Goal: Information Seeking & Learning: Learn about a topic

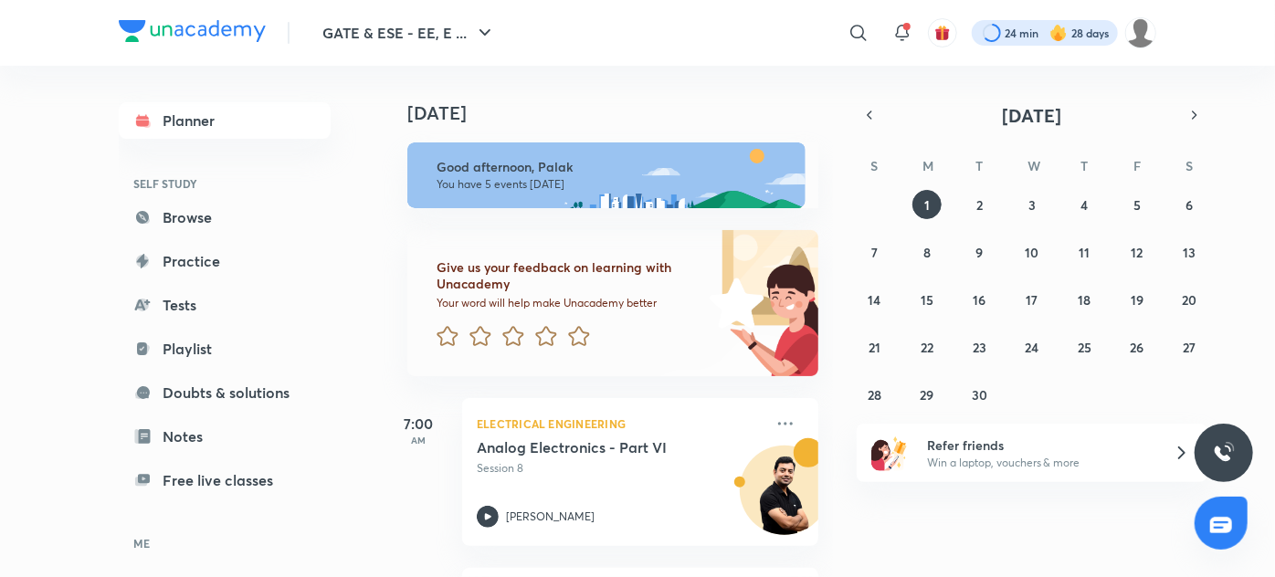
click at [1018, 37] on div at bounding box center [1045, 33] width 146 height 26
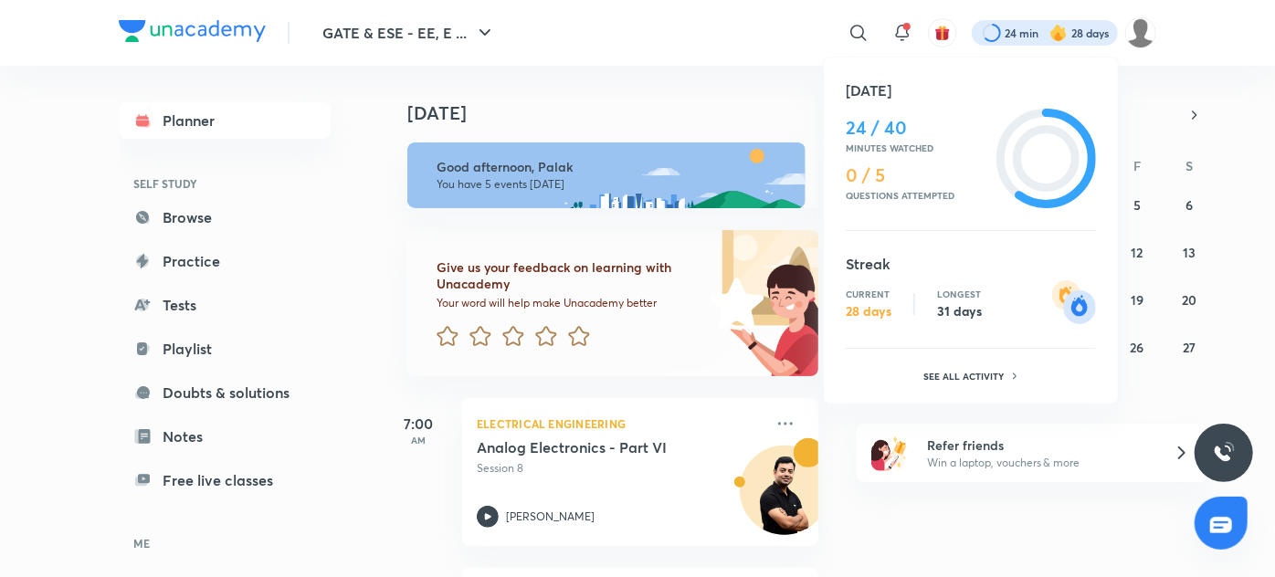
click at [735, 43] on div at bounding box center [637, 288] width 1275 height 577
click at [735, 43] on div "[DATE] 24 / 40 Minutes watched 0 / 5 Questions attempted Streak Current 28 days…" at bounding box center [637, 288] width 1275 height 577
click at [857, 38] on div at bounding box center [637, 288] width 1275 height 577
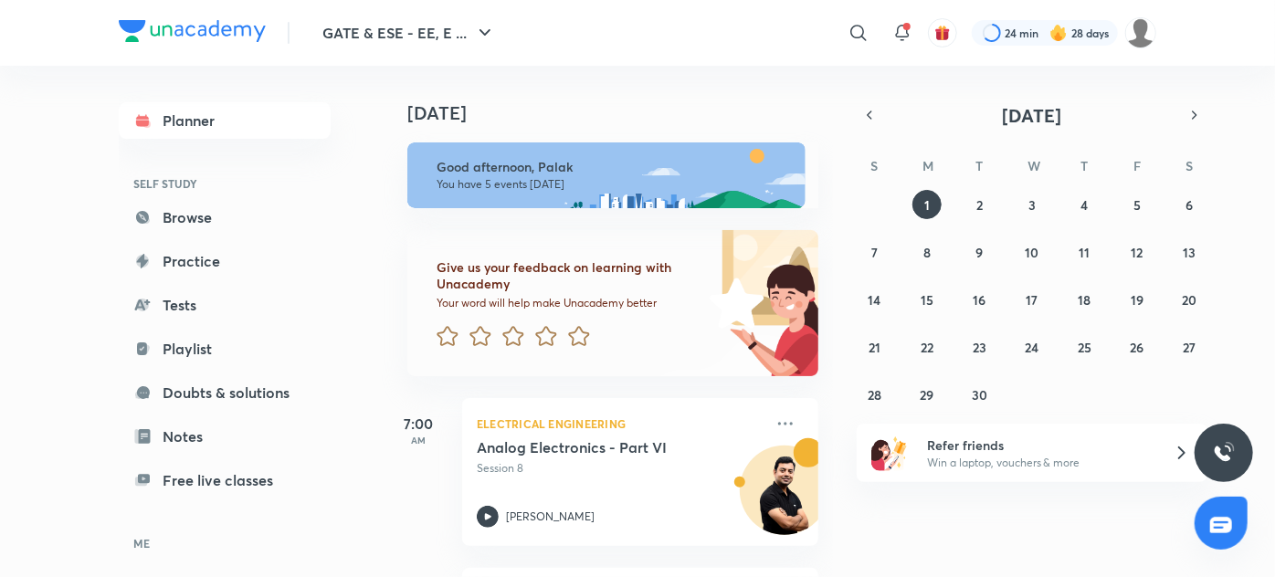
click at [857, 38] on icon at bounding box center [859, 33] width 22 height 22
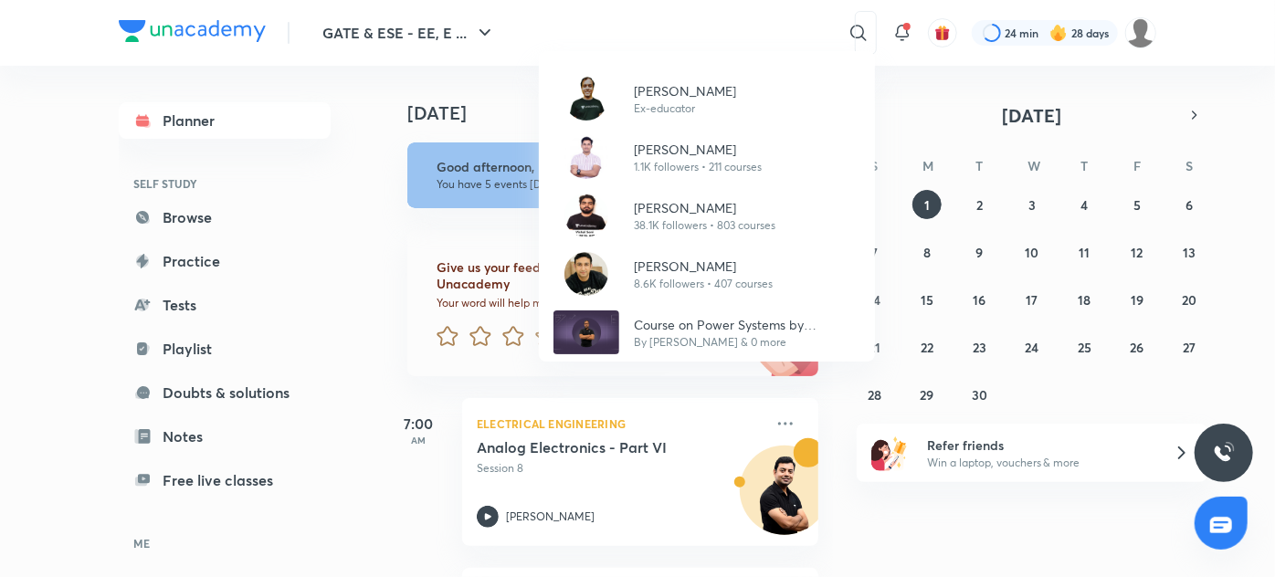
click at [1086, 25] on div "[PERSON_NAME] Ex-educator [PERSON_NAME] 1.1K followers • 211 courses [PERSON_NA…" at bounding box center [637, 288] width 1275 height 577
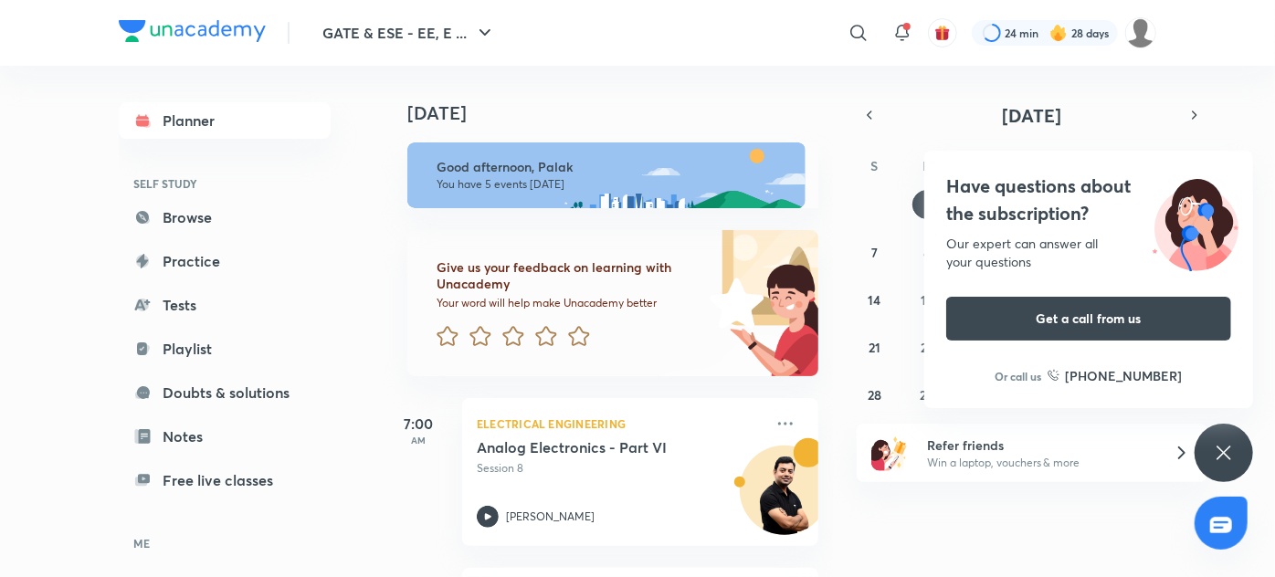
click at [1086, 25] on div at bounding box center [1045, 33] width 146 height 26
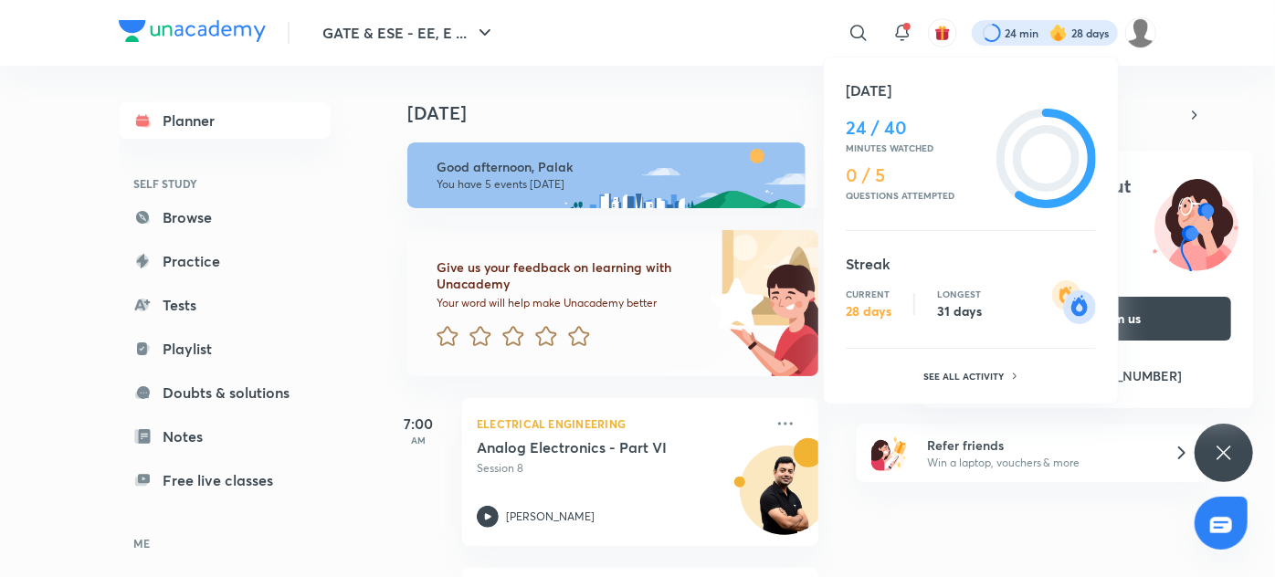
click at [1148, 33] on div at bounding box center [637, 288] width 1275 height 577
click at [1148, 33] on div "[DATE] 24 / 40 Minutes watched 0 / 5 Questions attempted Streak Current 28 days…" at bounding box center [637, 288] width 1275 height 577
click at [1148, 33] on div at bounding box center [637, 288] width 1275 height 577
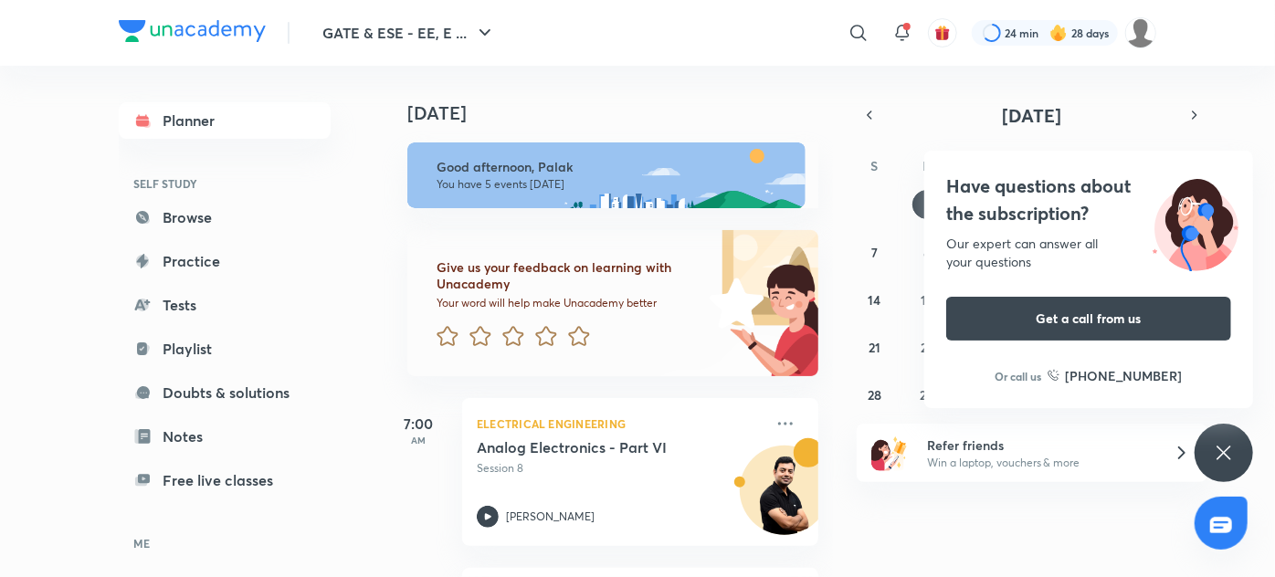
click at [1148, 33] on img at bounding box center [1141, 32] width 31 height 31
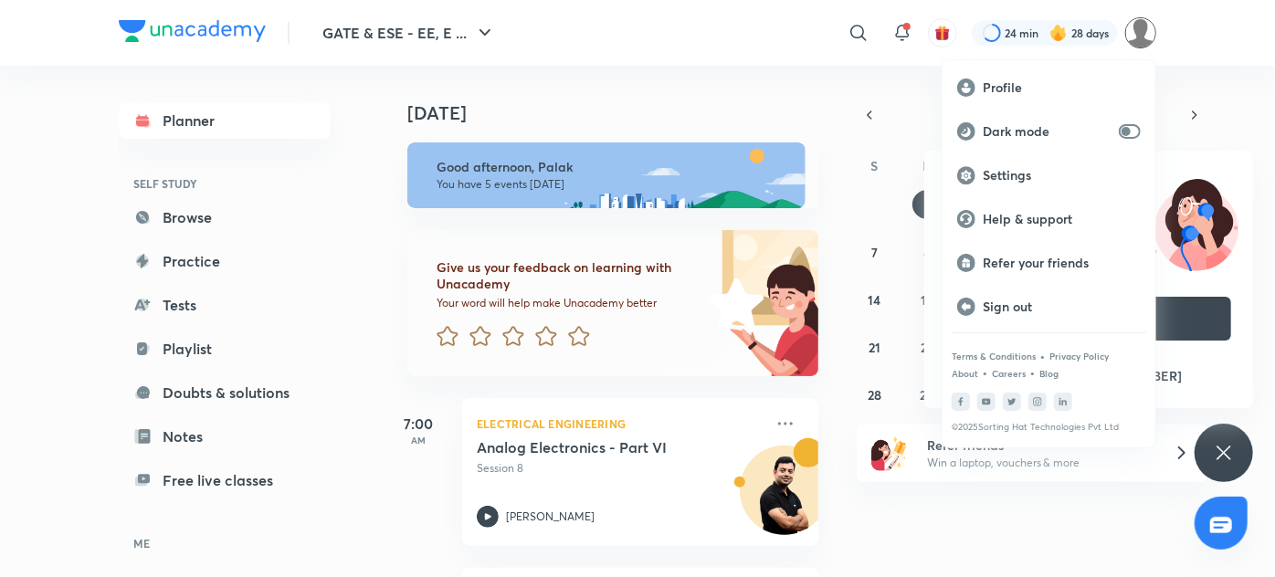
click at [1056, 30] on div at bounding box center [637, 288] width 1275 height 577
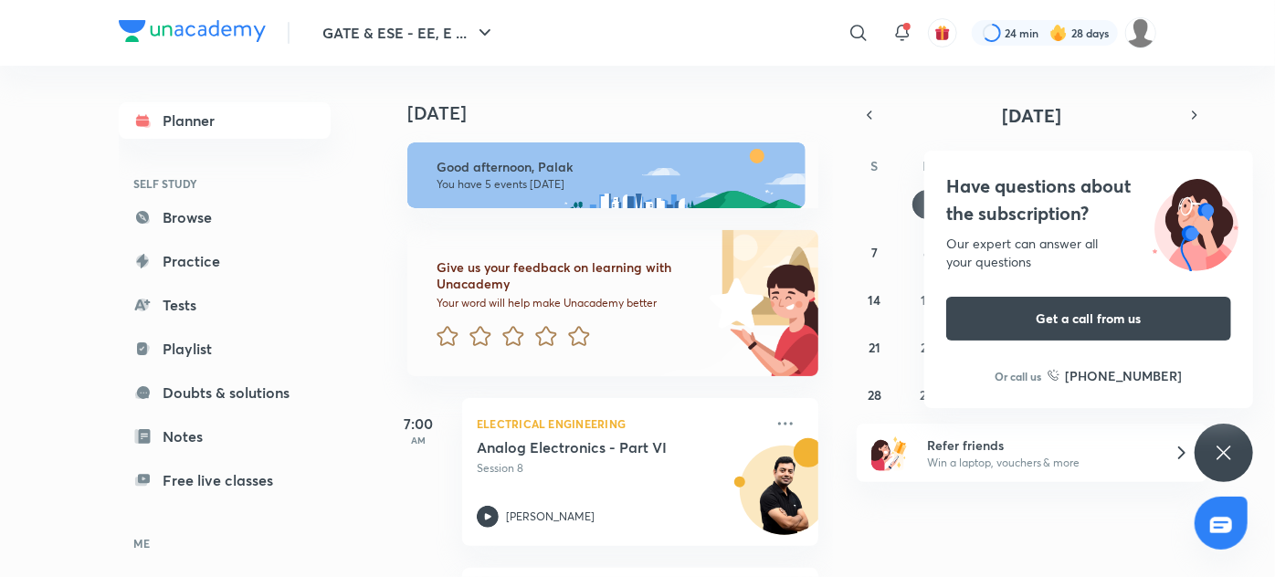
click at [1056, 30] on img at bounding box center [1059, 33] width 18 height 18
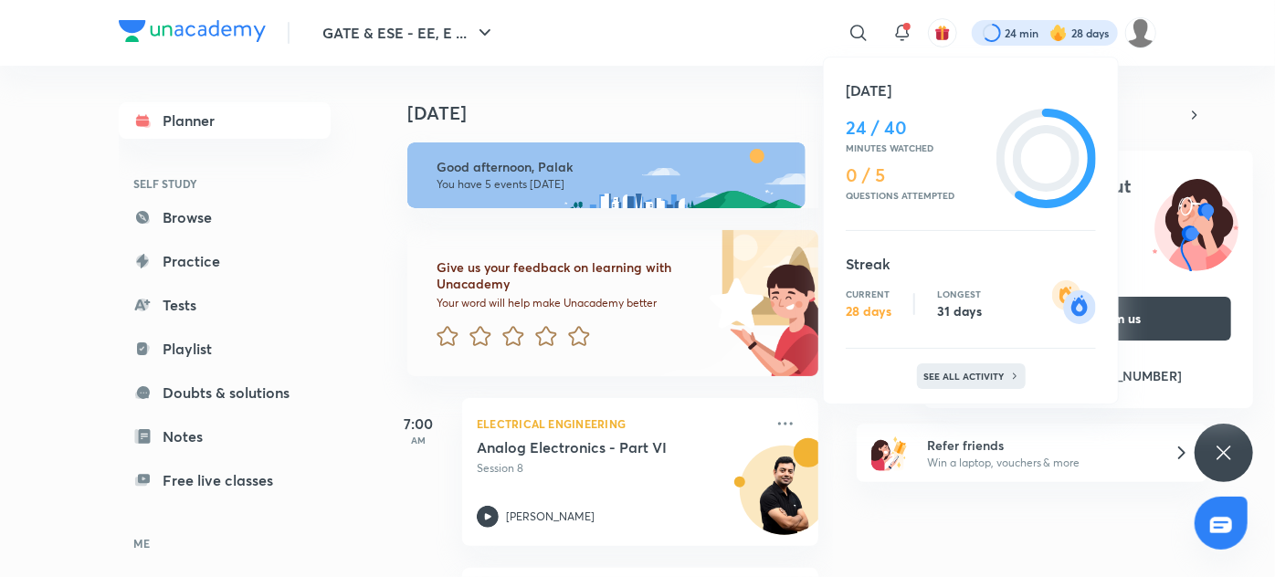
click at [936, 382] on p "See all activity" at bounding box center [967, 376] width 85 height 11
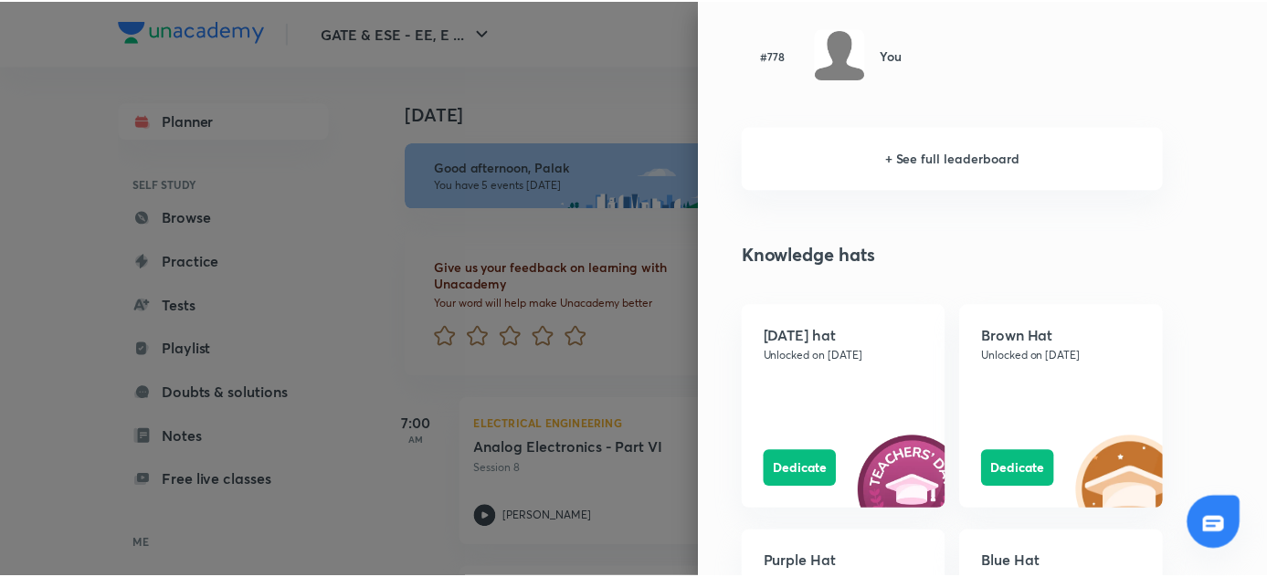
scroll to position [1425, 0]
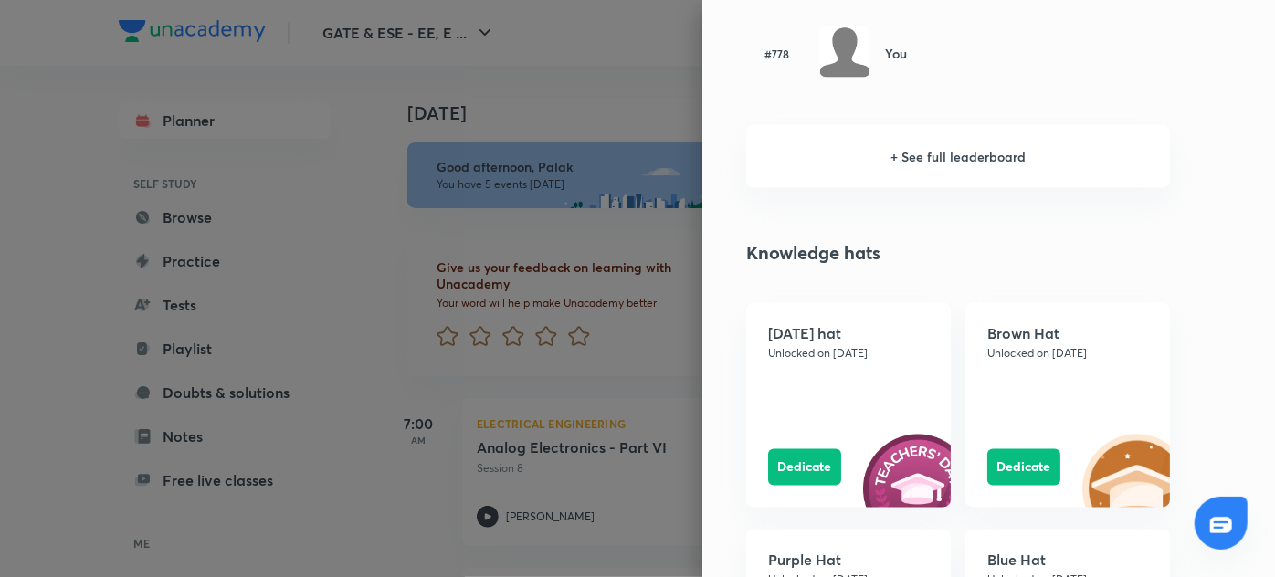
click at [512, 189] on div at bounding box center [637, 288] width 1275 height 577
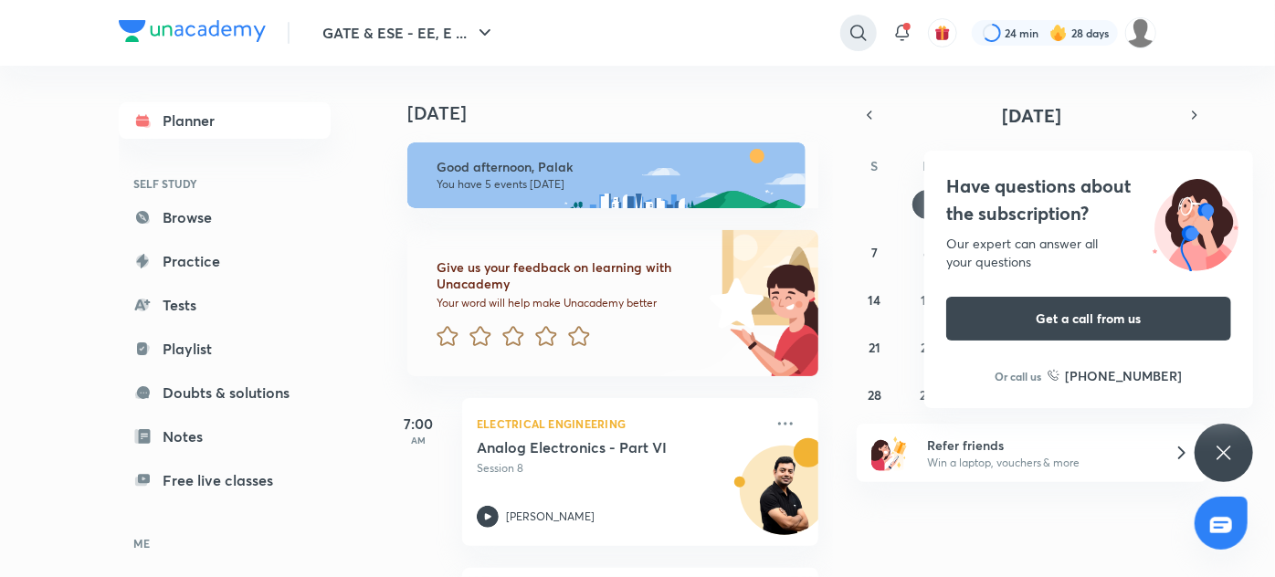
click at [853, 28] on icon at bounding box center [859, 33] width 22 height 22
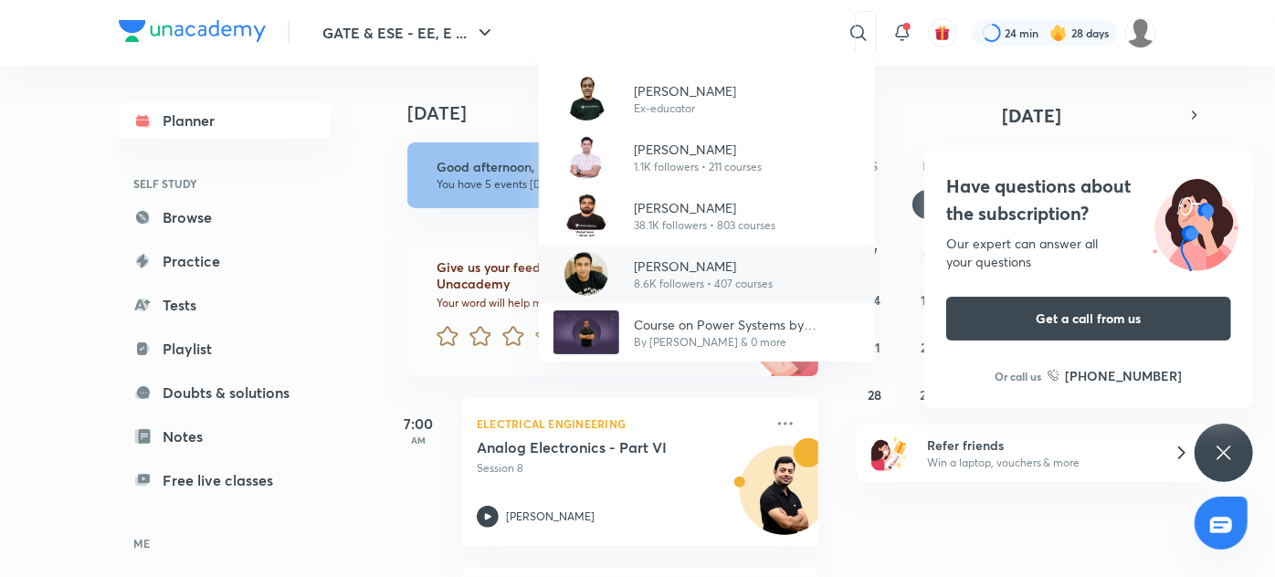
click at [645, 277] on p "8.6K followers • 407 courses" at bounding box center [703, 284] width 139 height 16
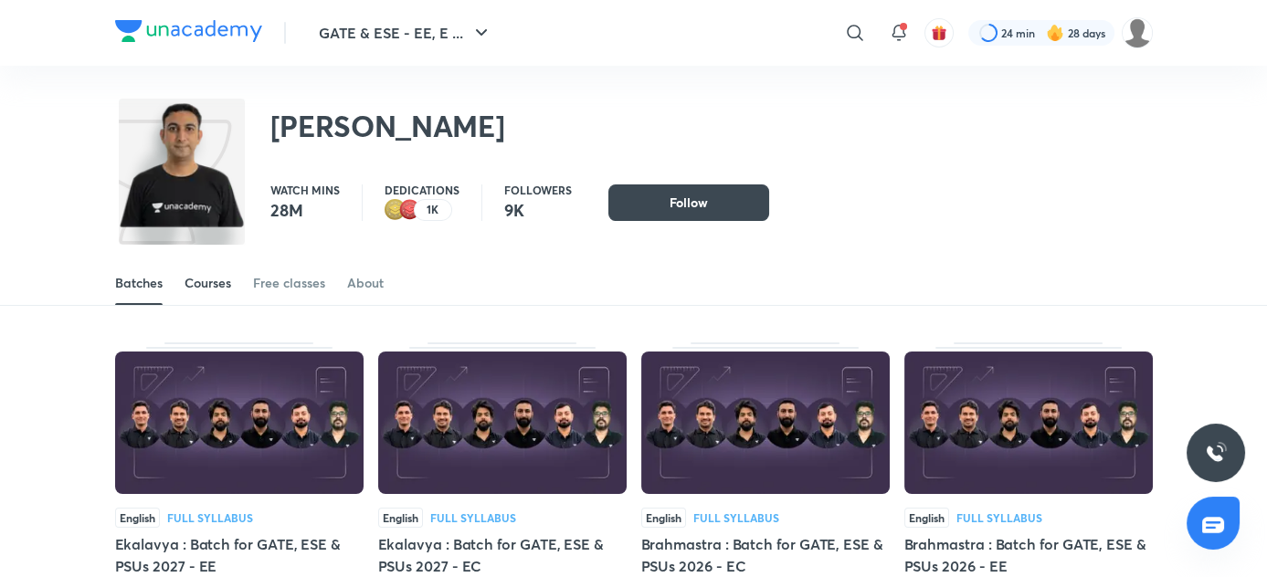
click at [214, 278] on div "Courses" at bounding box center [208, 283] width 47 height 18
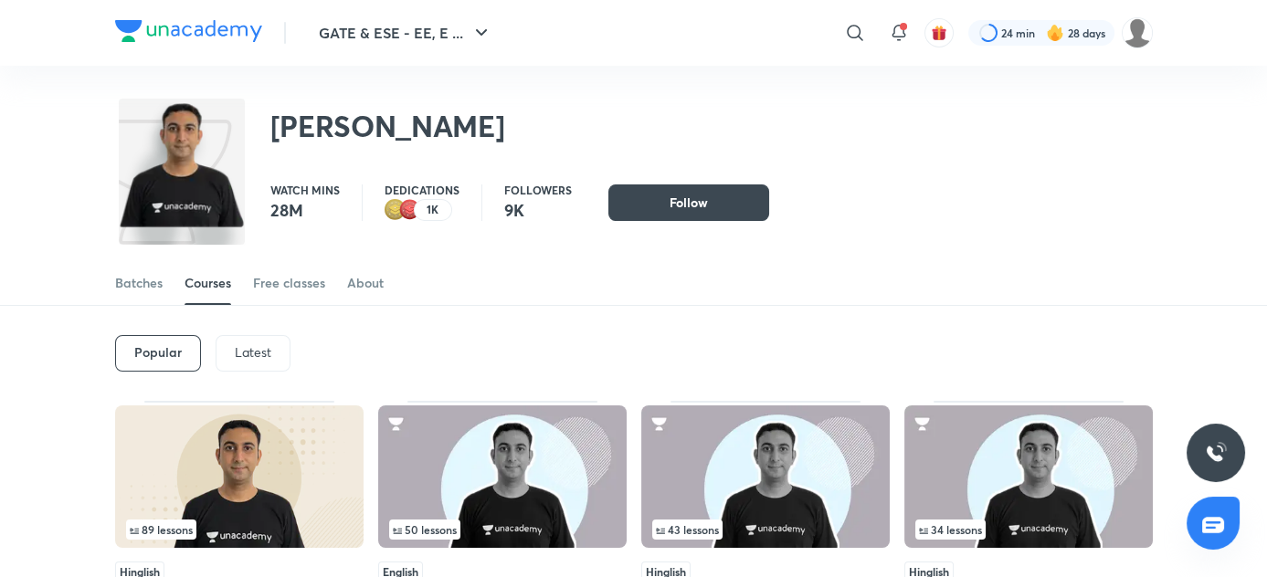
click at [199, 543] on img at bounding box center [239, 477] width 249 height 143
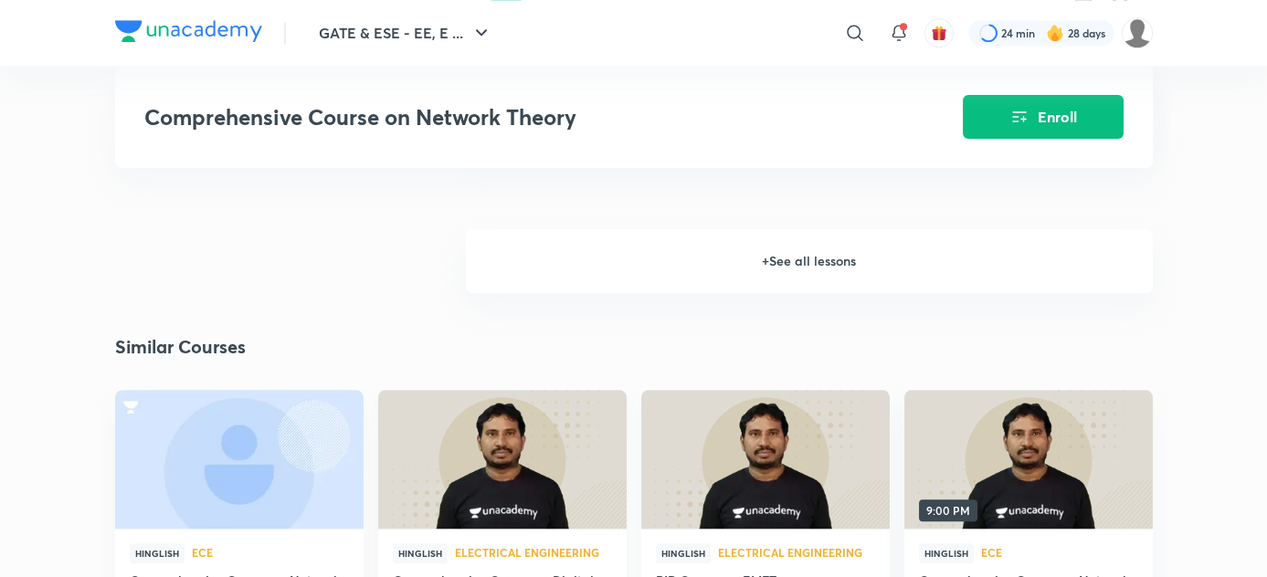
scroll to position [3912, 0]
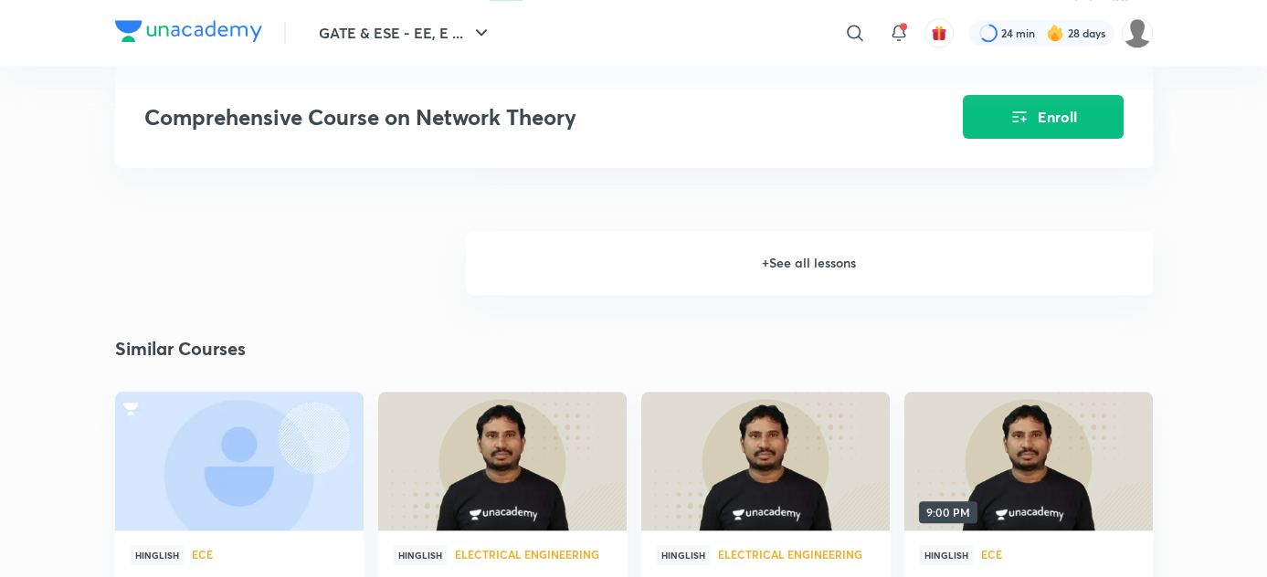
click at [793, 278] on h6 "+ See all lessons" at bounding box center [809, 263] width 687 height 64
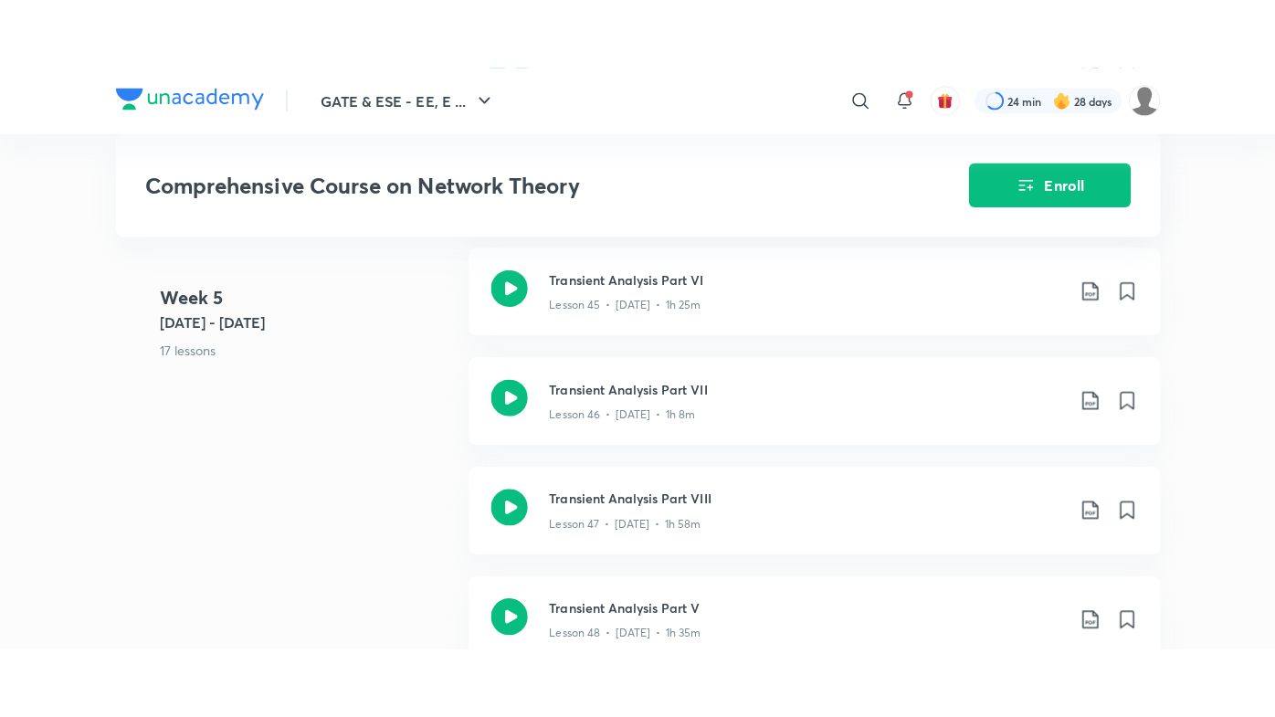
scroll to position [6164, 0]
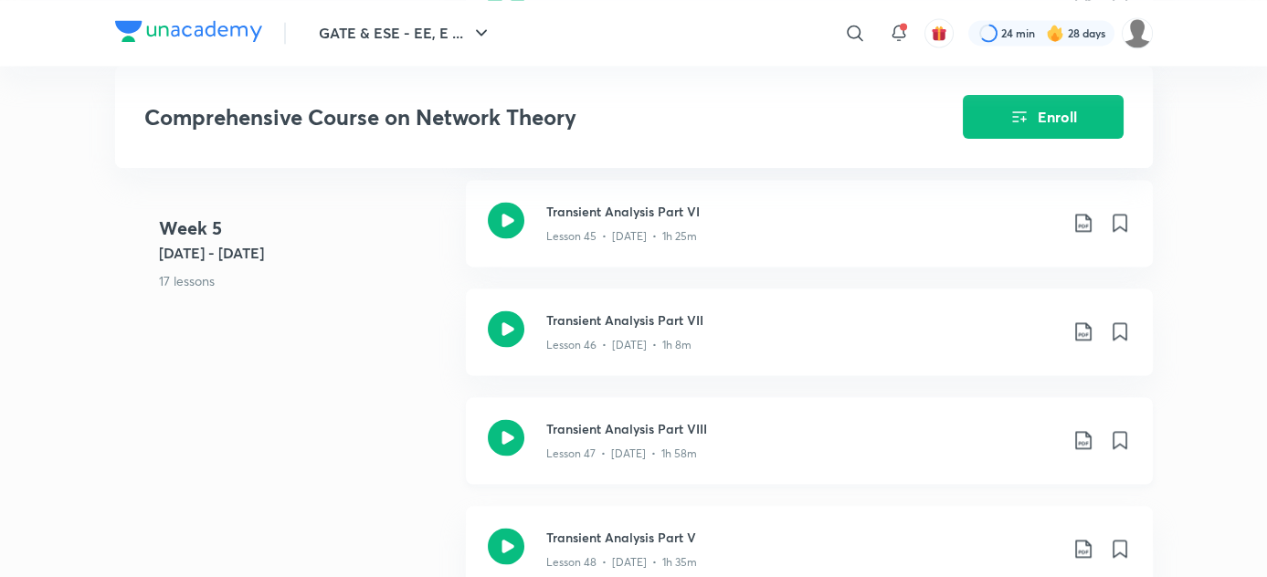
click at [604, 460] on p "Lesson 47 • [DATE] • 1h 58m" at bounding box center [621, 454] width 151 height 16
click at [617, 330] on h3 "Transient Analysis Part VII" at bounding box center [802, 320] width 512 height 19
